Goal: Transaction & Acquisition: Purchase product/service

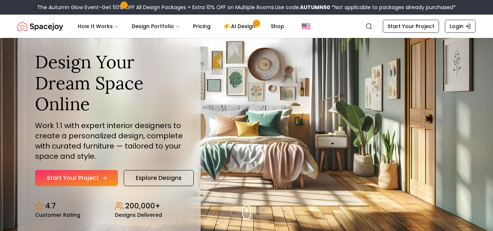
click at [75, 177] on link "Start Your Project" at bounding box center [76, 178] width 83 height 16
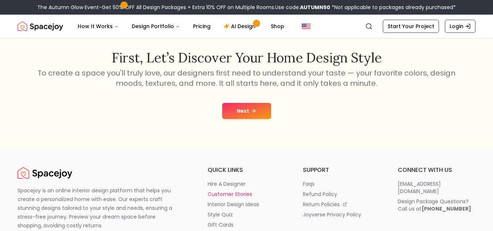
scroll to position [146, 0]
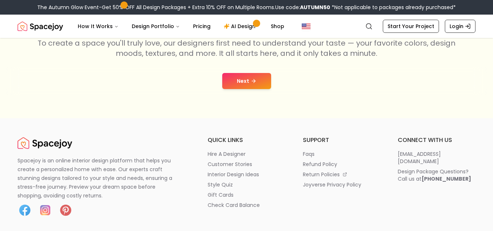
click at [241, 84] on button "Next" at bounding box center [246, 81] width 49 height 16
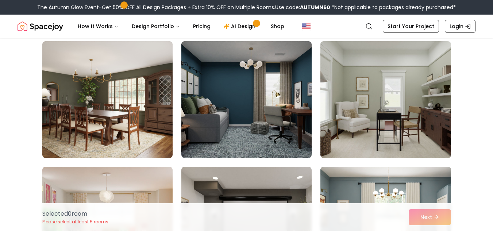
scroll to position [1314, 0]
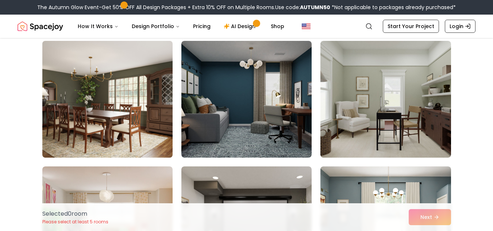
click at [150, 102] on img at bounding box center [107, 99] width 137 height 123
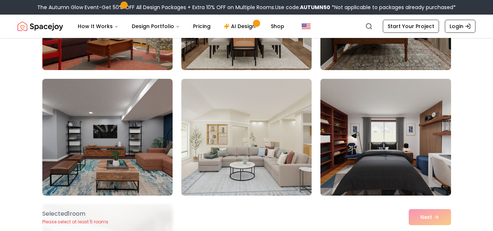
scroll to position [2810, 0]
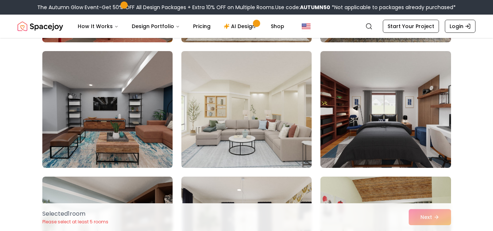
click at [233, 124] on img at bounding box center [246, 109] width 137 height 123
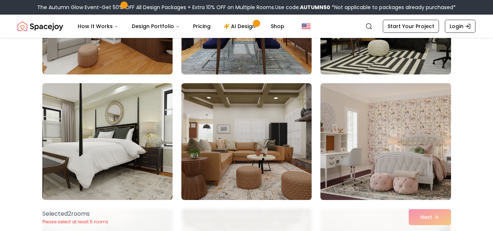
scroll to position [2883, 0]
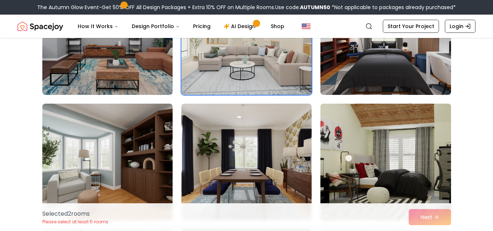
click at [388, 127] on img at bounding box center [385, 162] width 137 height 123
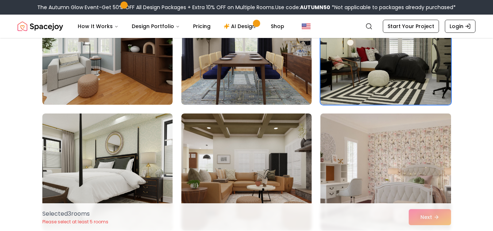
scroll to position [3066, 0]
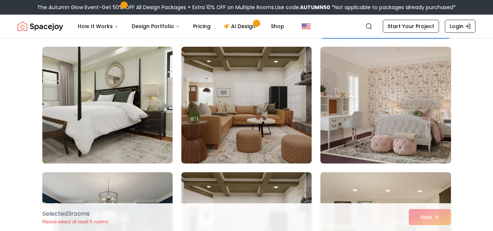
click at [139, 68] on img at bounding box center [107, 105] width 137 height 123
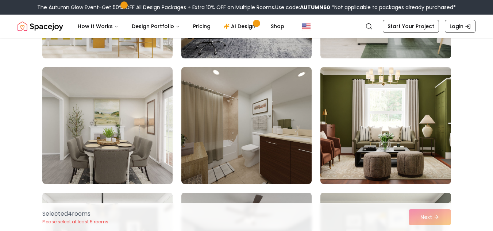
scroll to position [3613, 0]
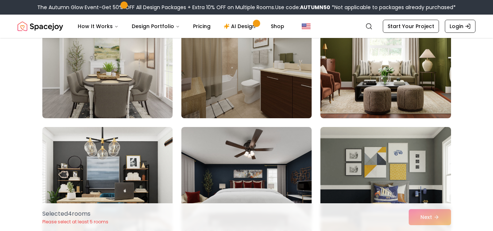
click at [232, 62] on img at bounding box center [246, 60] width 137 height 123
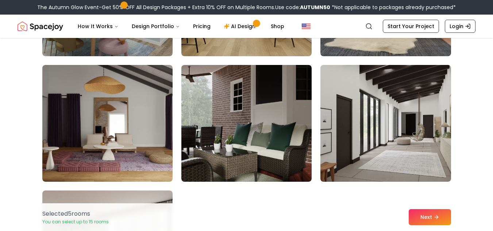
scroll to position [4051, 0]
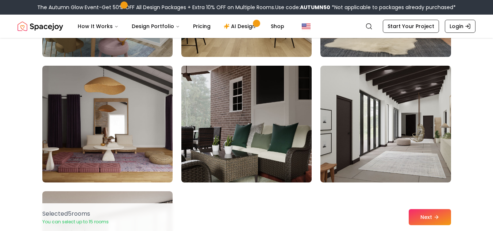
click at [243, 113] on img at bounding box center [246, 124] width 137 height 123
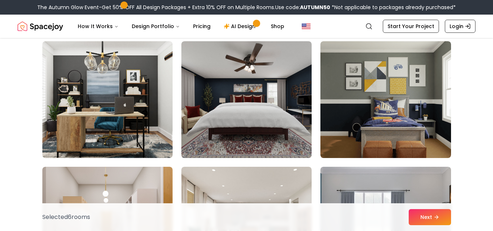
scroll to position [3686, 0]
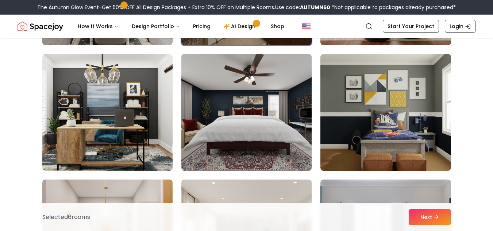
click at [272, 140] on img at bounding box center [246, 112] width 137 height 123
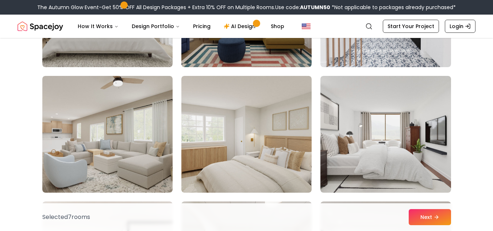
scroll to position [1642, 0]
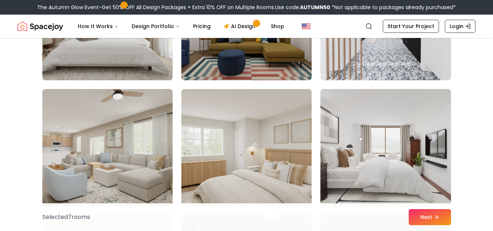
click at [263, 149] on img at bounding box center [246, 147] width 137 height 123
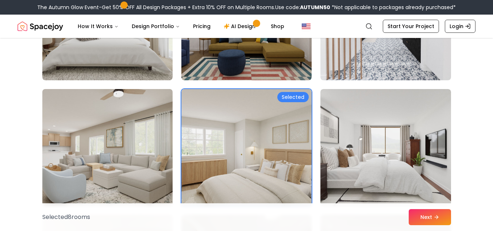
click at [89, 144] on img at bounding box center [107, 147] width 137 height 123
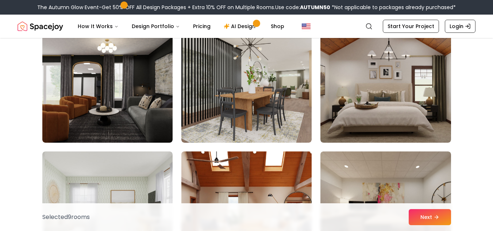
scroll to position [657, 0]
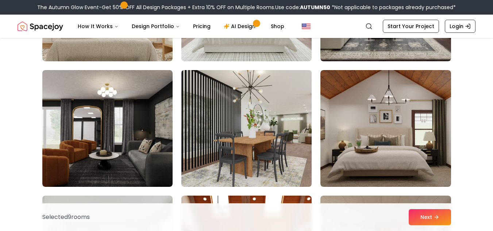
click at [272, 154] on img at bounding box center [246, 128] width 137 height 123
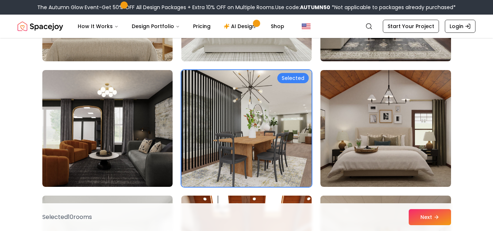
click at [284, 151] on img at bounding box center [246, 128] width 137 height 123
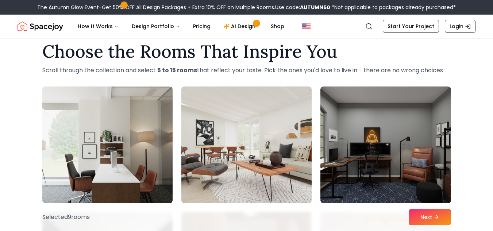
scroll to position [0, 0]
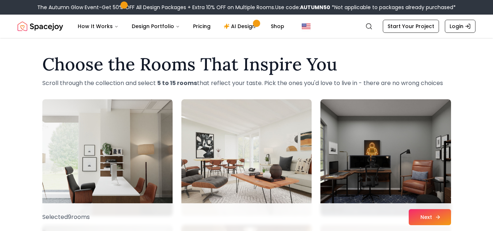
click at [414, 216] on button "Next" at bounding box center [430, 217] width 42 height 16
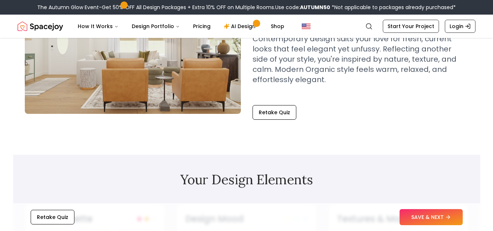
scroll to position [109, 0]
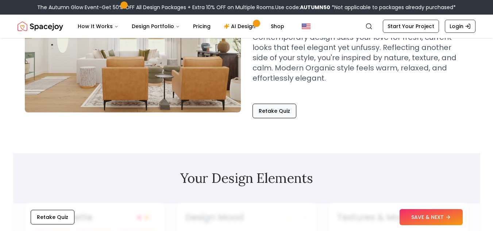
click at [277, 113] on button "Retake Quiz" at bounding box center [275, 111] width 44 height 15
click at [270, 111] on button "Retake Quiz" at bounding box center [275, 111] width 44 height 15
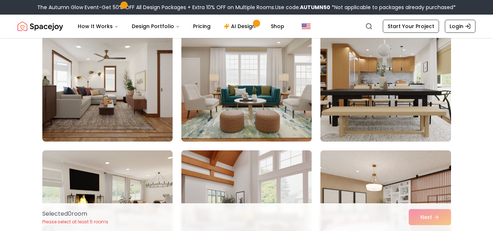
scroll to position [1241, 0]
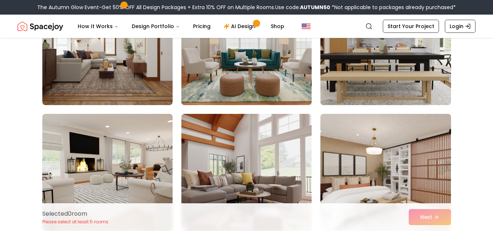
click at [361, 89] on img at bounding box center [385, 46] width 137 height 123
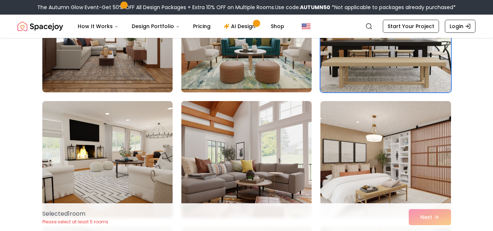
scroll to position [1277, 0]
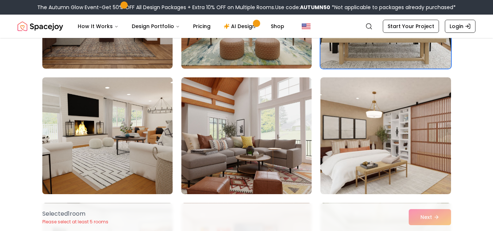
click at [76, 150] on img at bounding box center [107, 135] width 137 height 123
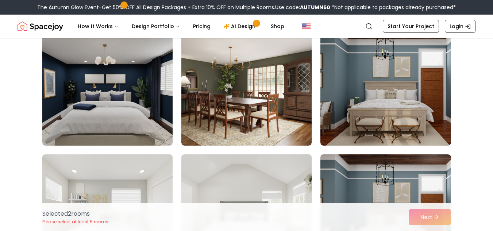
scroll to position [2080, 0]
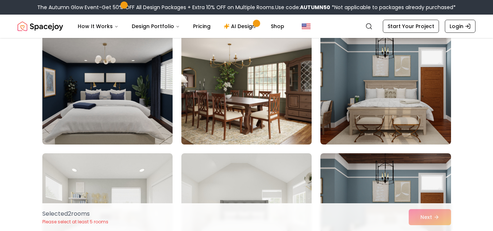
click at [285, 113] on img at bounding box center [246, 86] width 137 height 123
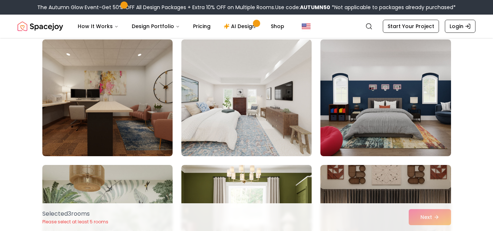
scroll to position [3212, 0]
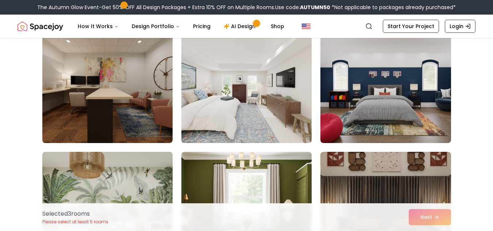
click at [250, 105] on img at bounding box center [246, 84] width 137 height 123
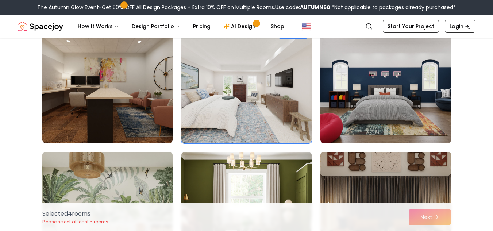
click at [434, 219] on div "Selected 4 room s Please select at least 5 rooms Next" at bounding box center [246, 217] width 420 height 28
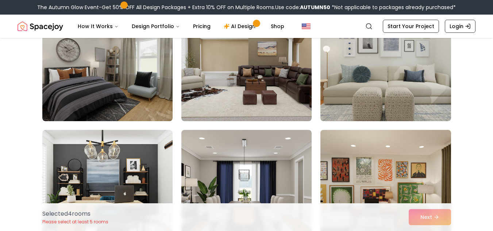
scroll to position [3540, 0]
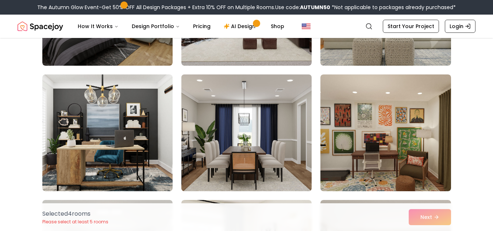
click at [282, 157] on img at bounding box center [246, 133] width 137 height 123
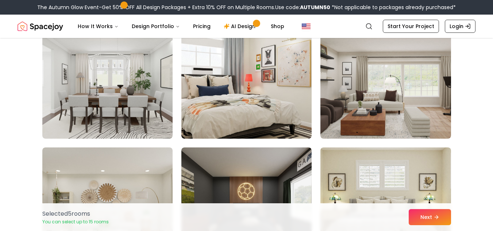
scroll to position [3759, 0]
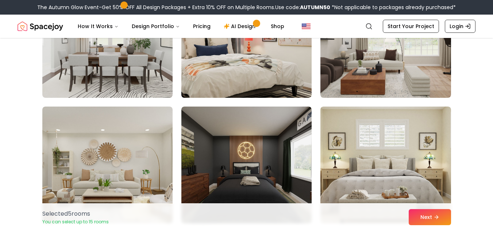
click at [243, 74] on img at bounding box center [246, 39] width 137 height 123
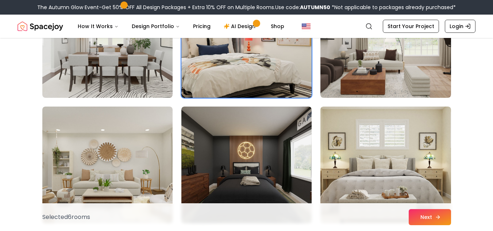
click at [423, 219] on button "Next" at bounding box center [430, 217] width 42 height 16
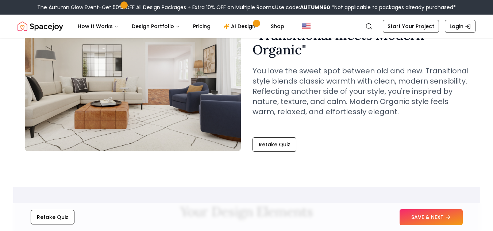
scroll to position [73, 0]
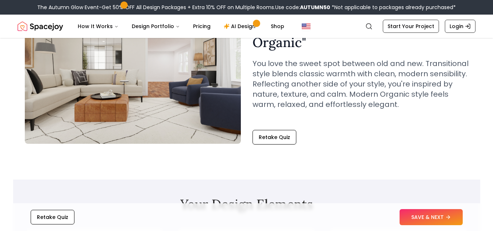
click at [431, 226] on div "Retake Quiz SAVE & NEXT" at bounding box center [246, 217] width 467 height 28
click at [423, 210] on button "SAVE & NEXT" at bounding box center [431, 217] width 63 height 16
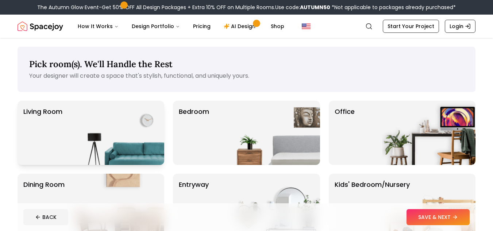
click at [116, 140] on img at bounding box center [117, 133] width 93 height 64
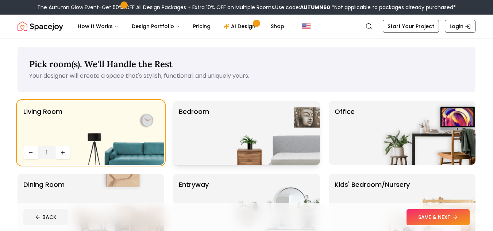
click at [283, 142] on img at bounding box center [273, 133] width 93 height 64
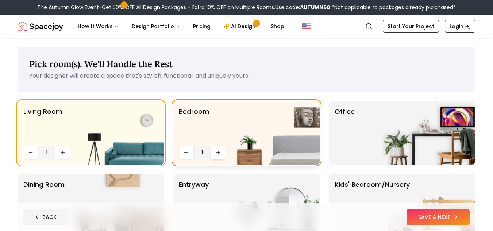
click at [215, 149] on button "Increase quantity" at bounding box center [218, 152] width 15 height 13
click at [218, 151] on icon "Increase quantity" at bounding box center [218, 153] width 6 height 6
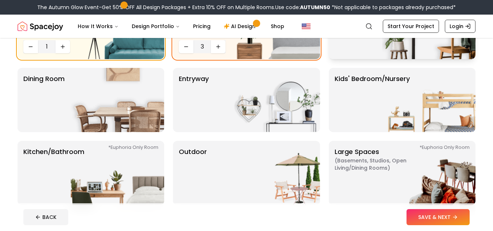
scroll to position [109, 0]
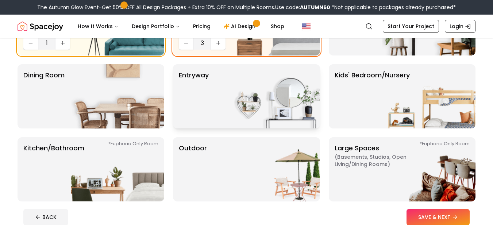
click at [253, 107] on img at bounding box center [273, 96] width 93 height 64
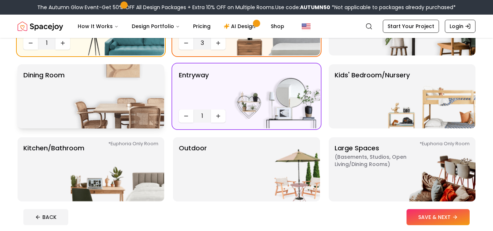
click at [87, 110] on img at bounding box center [117, 96] width 93 height 64
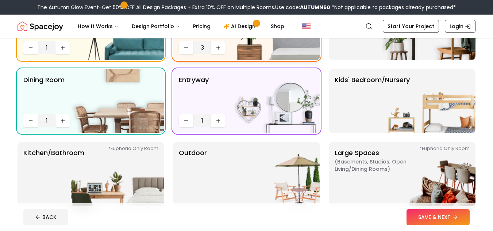
scroll to position [36, 0]
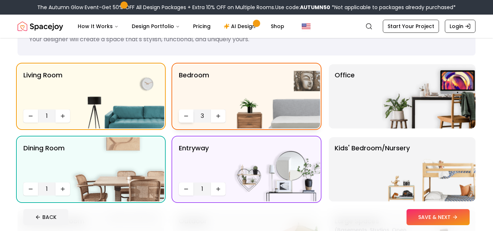
click at [185, 114] on icon "Decrease quantity" at bounding box center [186, 116] width 6 height 6
click at [398, 179] on img at bounding box center [428, 169] width 93 height 64
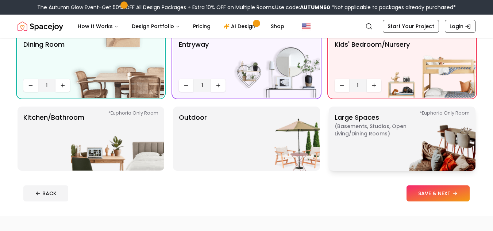
scroll to position [146, 0]
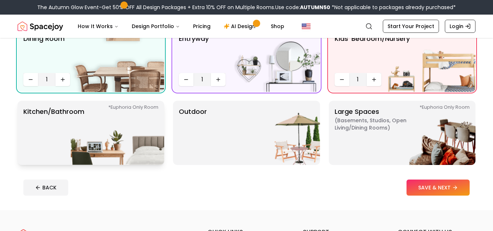
click at [133, 125] on img at bounding box center [117, 133] width 93 height 64
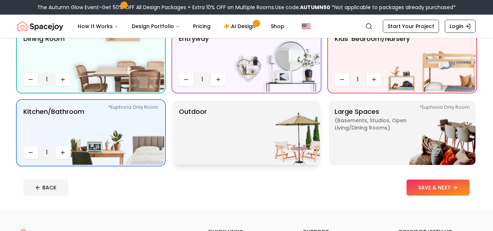
click at [244, 126] on img at bounding box center [273, 133] width 93 height 64
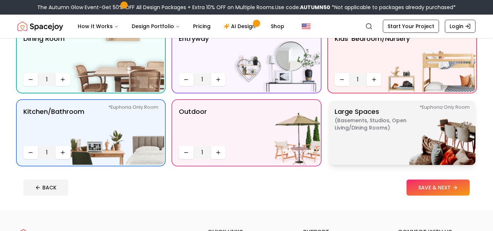
click at [419, 132] on img at bounding box center [428, 133] width 93 height 64
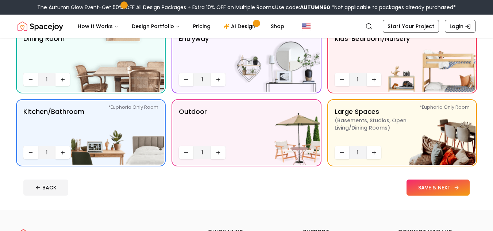
click at [432, 189] on button "SAVE & NEXT" at bounding box center [438, 188] width 63 height 16
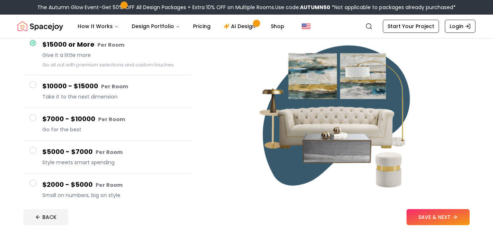
scroll to position [109, 0]
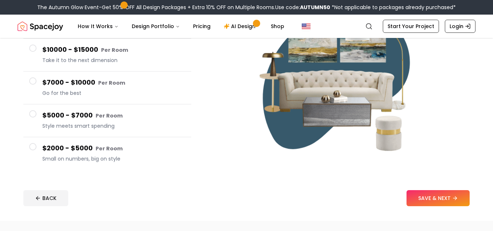
click at [28, 112] on button "$5000 - $7000 Per Room Style meets smart spending" at bounding box center [107, 120] width 168 height 33
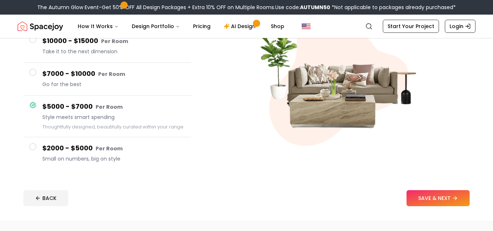
click at [37, 150] on button "$2000 - $5000 Per Room Small on numbers, big on style" at bounding box center [107, 153] width 168 height 32
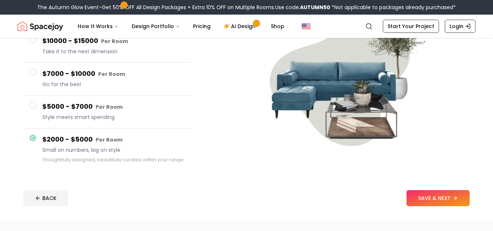
click at [35, 111] on button "$5000 - $7000 Per Room Style meets smart spending" at bounding box center [107, 112] width 168 height 33
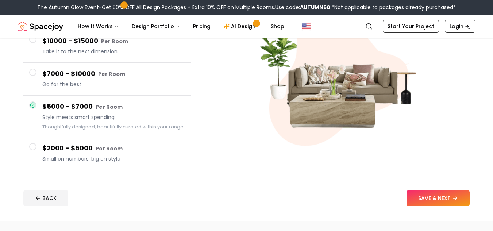
click at [34, 73] on span at bounding box center [32, 72] width 7 height 7
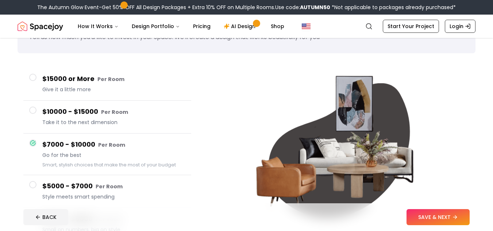
scroll to position [36, 0]
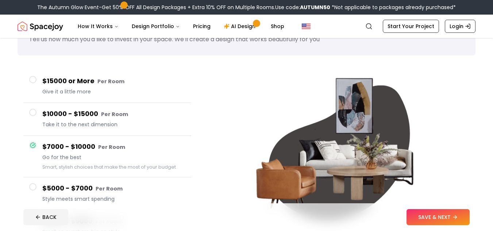
click at [32, 112] on span at bounding box center [32, 112] width 7 height 7
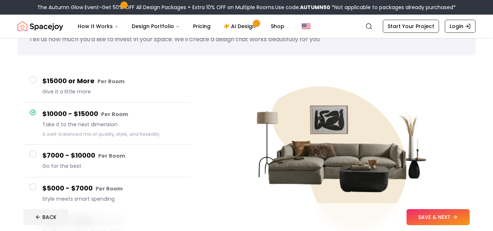
click at [34, 77] on span at bounding box center [32, 79] width 7 height 7
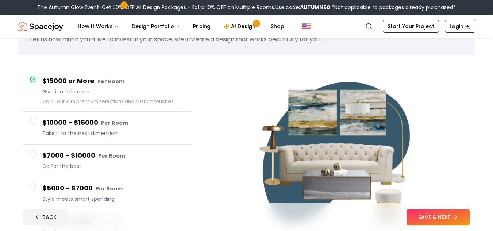
click at [39, 130] on button "$10000 - $15000 Per Room Take it to the next dimension" at bounding box center [107, 128] width 168 height 33
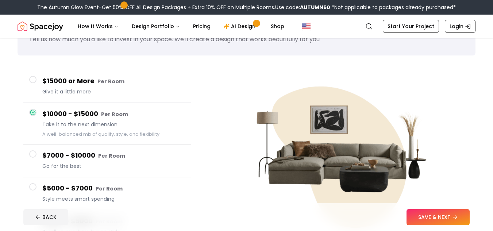
click at [35, 156] on span at bounding box center [32, 153] width 7 height 7
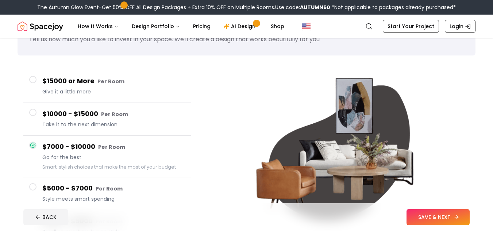
click at [437, 222] on button "SAVE & NEXT" at bounding box center [438, 217] width 63 height 16
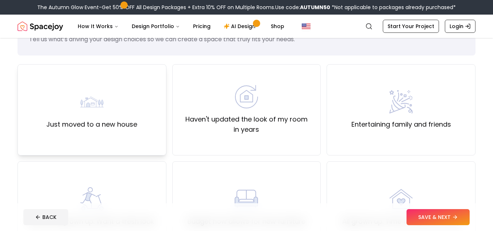
click at [134, 125] on label "Just moved to a new house" at bounding box center [91, 124] width 91 height 10
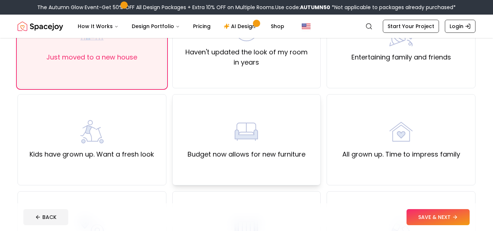
scroll to position [109, 0]
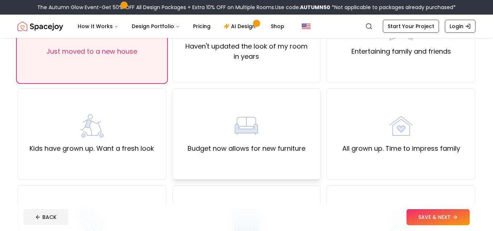
click at [242, 135] on img at bounding box center [246, 125] width 23 height 23
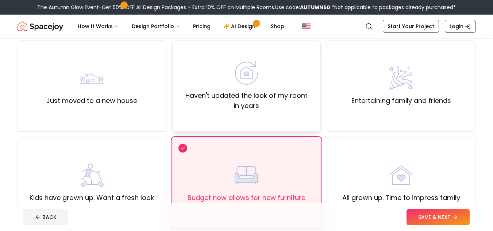
scroll to position [0, 0]
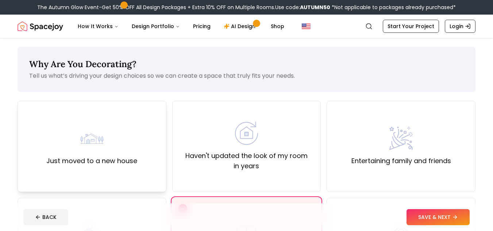
click at [132, 128] on div "Just moved to a new house" at bounding box center [91, 146] width 91 height 39
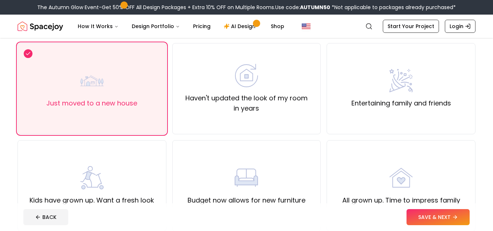
scroll to position [146, 0]
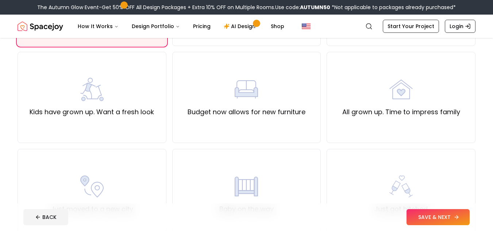
click at [446, 213] on button "SAVE & NEXT" at bounding box center [438, 217] width 63 height 16
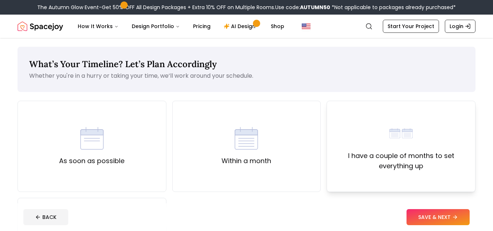
click at [458, 155] on label "I have a couple of months to set everything up" at bounding box center [401, 161] width 136 height 20
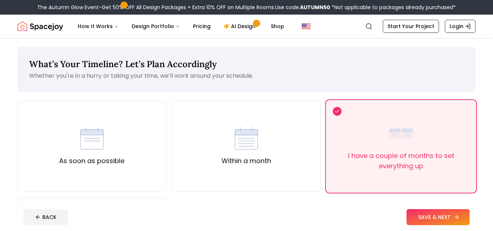
click at [448, 216] on button "SAVE & NEXT" at bounding box center [438, 217] width 63 height 16
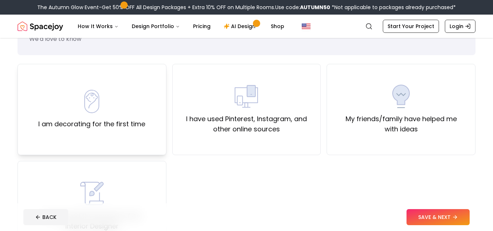
scroll to position [36, 0]
click at [110, 108] on div "I am decorating for the first time" at bounding box center [91, 109] width 107 height 39
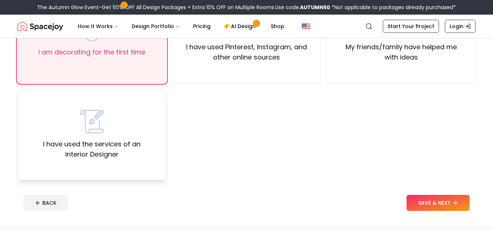
scroll to position [109, 0]
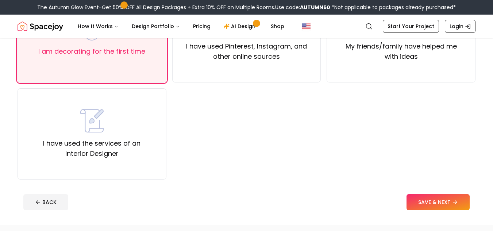
drag, startPoint x: 419, startPoint y: 198, endPoint x: 409, endPoint y: 196, distance: 10.1
click at [420, 198] on button "SAVE & NEXT" at bounding box center [438, 202] width 63 height 16
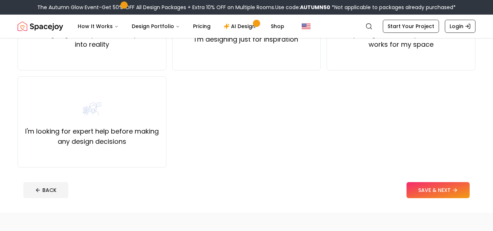
scroll to position [122, 0]
click at [144, 147] on div "I'm looking for expert help before making any design decisions" at bounding box center [92, 121] width 149 height 91
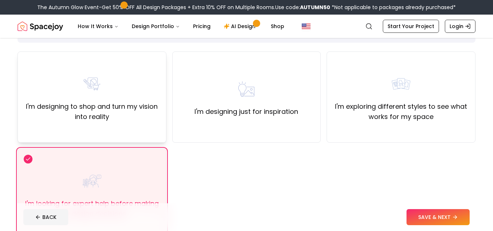
scroll to position [49, 0]
click at [376, 127] on div "I'm exploring different styles to see what works for my space" at bounding box center [401, 97] width 149 height 91
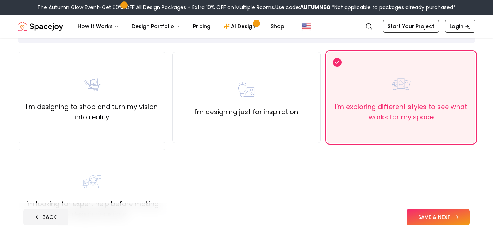
click at [427, 215] on button "SAVE & NEXT" at bounding box center [438, 217] width 63 height 16
